Goal: Task Accomplishment & Management: Manage account settings

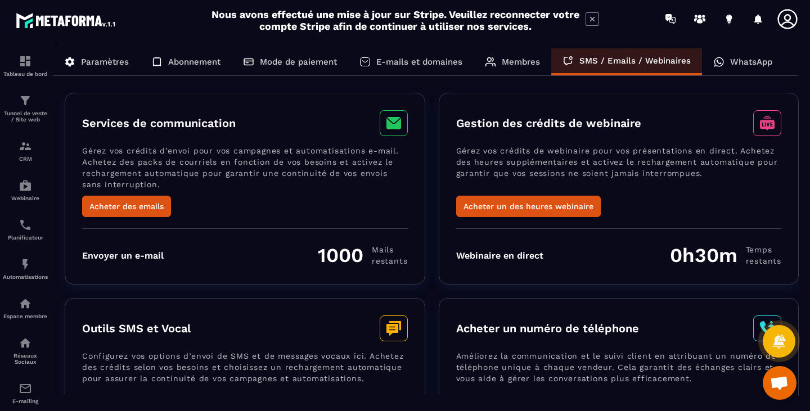
click at [759, 62] on p "WhatsApp" at bounding box center [751, 62] width 42 height 10
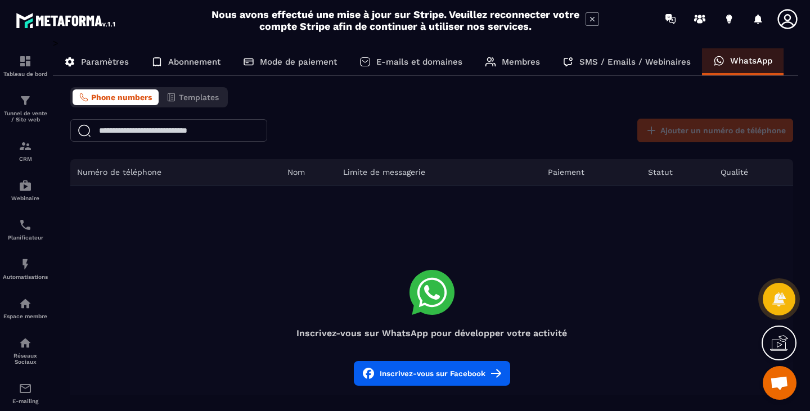
click at [124, 61] on p "Paramètres" at bounding box center [105, 62] width 48 height 10
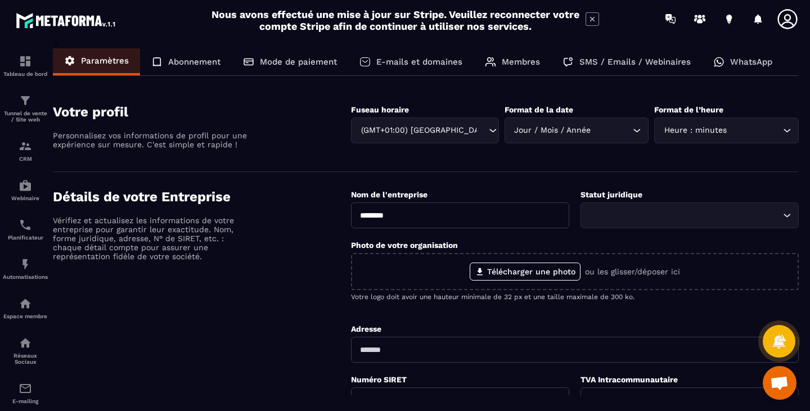
click at [795, 22] on icon at bounding box center [787, 19] width 20 height 20
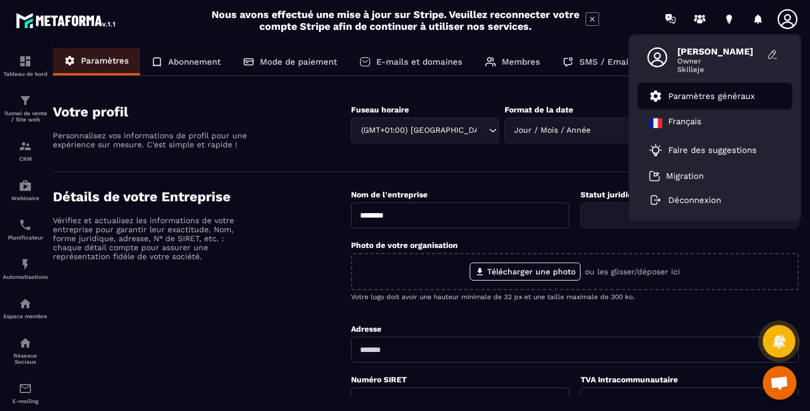
click at [705, 96] on p "Paramètres généraux" at bounding box center [711, 96] width 87 height 10
click at [186, 64] on p "Abonnement" at bounding box center [194, 62] width 52 height 10
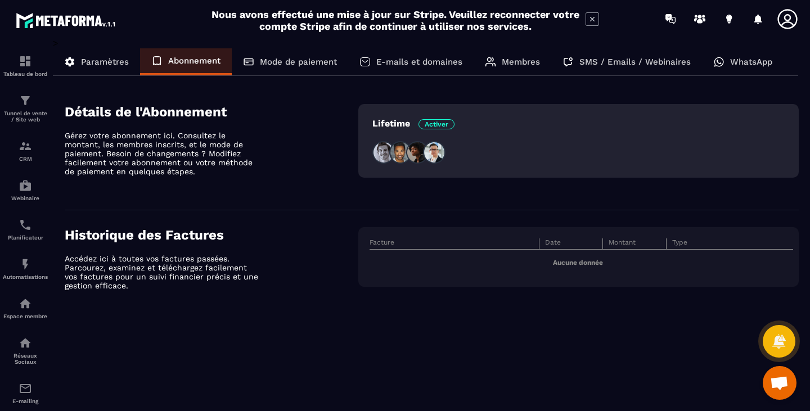
click at [308, 62] on p "Mode de paiement" at bounding box center [298, 62] width 77 height 10
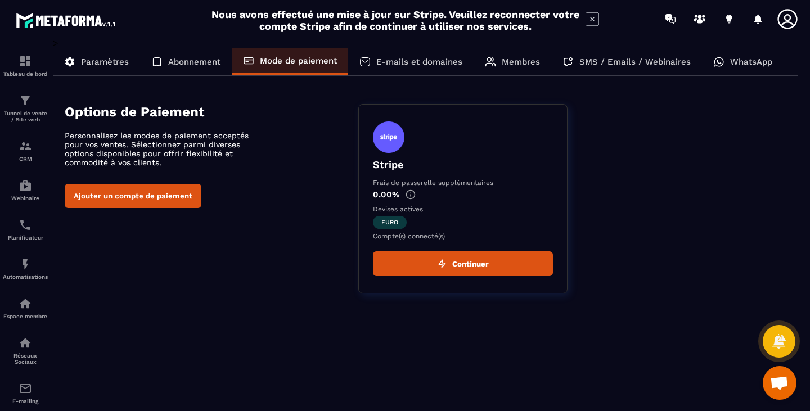
click at [436, 65] on p "E-mails et domaines" at bounding box center [419, 62] width 86 height 10
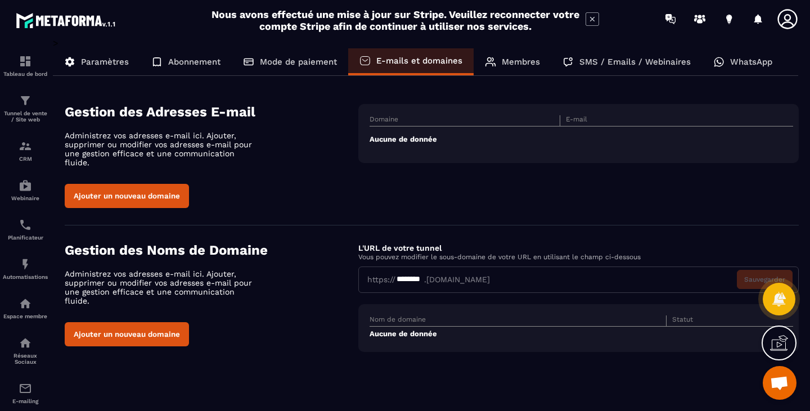
click at [132, 322] on button "Ajouter un nouveau domaine" at bounding box center [127, 334] width 124 height 24
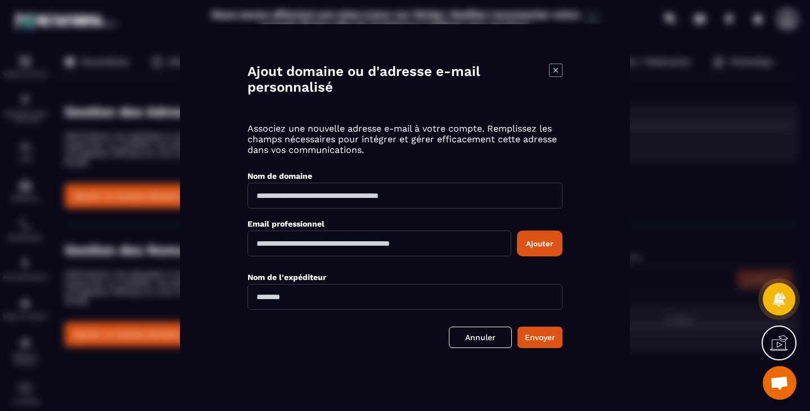
click at [558, 70] on icon "Modal window" at bounding box center [555, 70] width 13 height 13
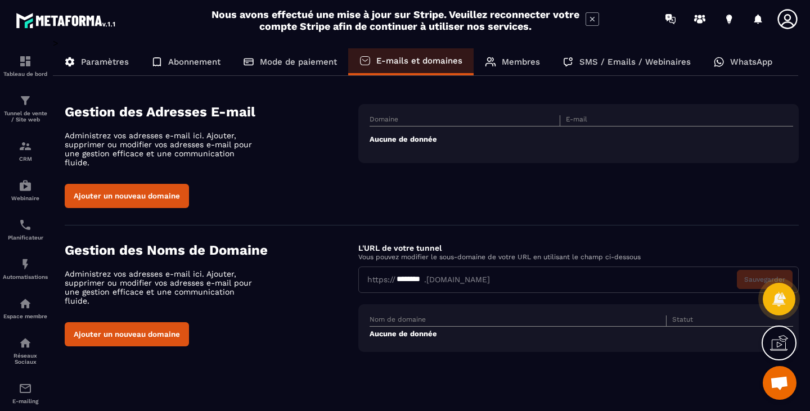
click at [96, 198] on button "Ajouter un nouveau domaine" at bounding box center [127, 196] width 124 height 24
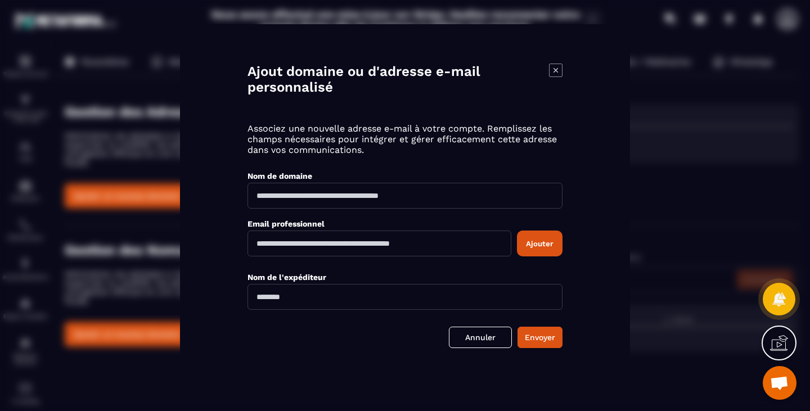
drag, startPoint x: 488, startPoint y: 336, endPoint x: 429, endPoint y: 325, distance: 60.0
click at [488, 336] on link "Annuler" at bounding box center [480, 337] width 63 height 21
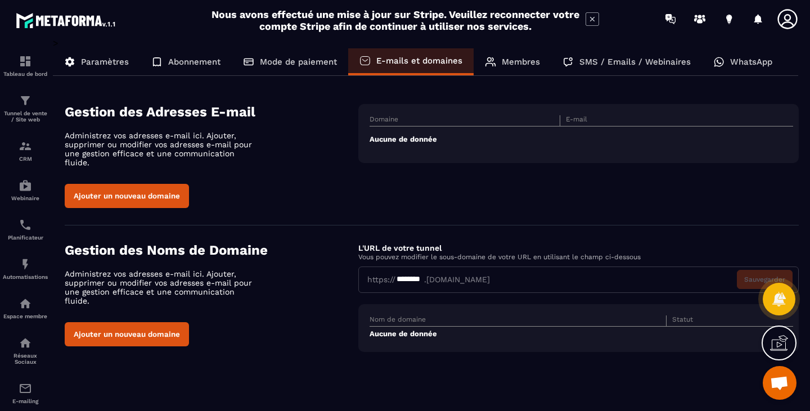
click at [526, 60] on p "Membres" at bounding box center [520, 62] width 38 height 10
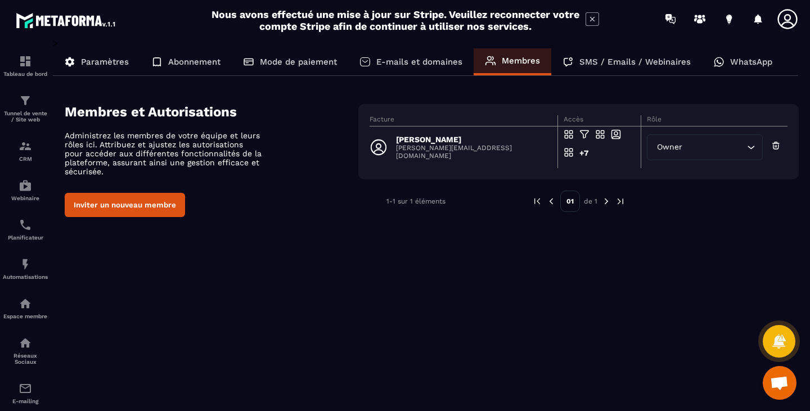
click at [596, 60] on p "SMS / Emails / Webinaires" at bounding box center [634, 62] width 111 height 10
